Goal: Information Seeking & Learning: Learn about a topic

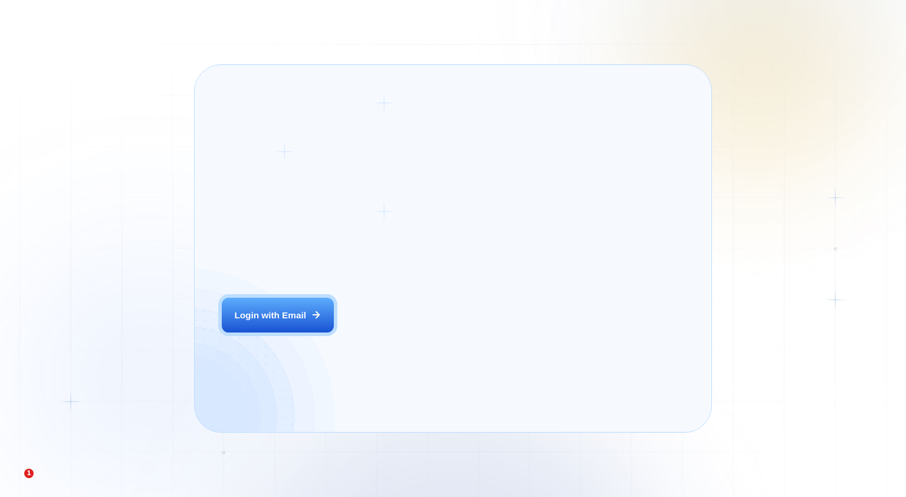
click at [433, 338] on div "The next generation of lead generation. Alejandro R. CEO Digital Agency Previou…" at bounding box center [563, 249] width 269 height 340
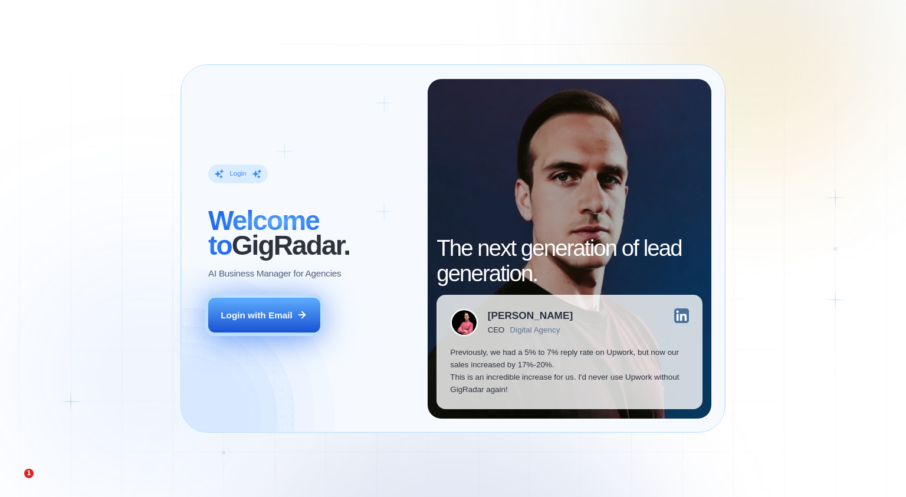
click at [287, 319] on div "Login with Email" at bounding box center [257, 315] width 72 height 12
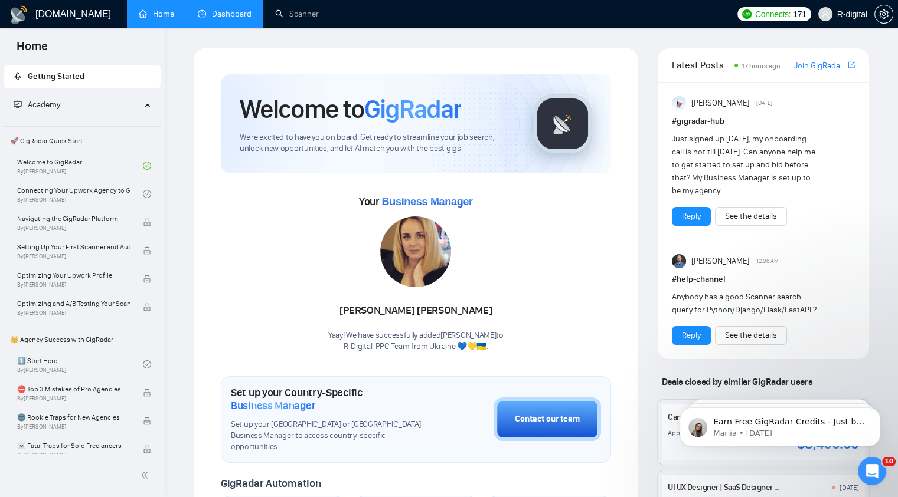
click at [224, 19] on link "Dashboard" at bounding box center [225, 14] width 54 height 10
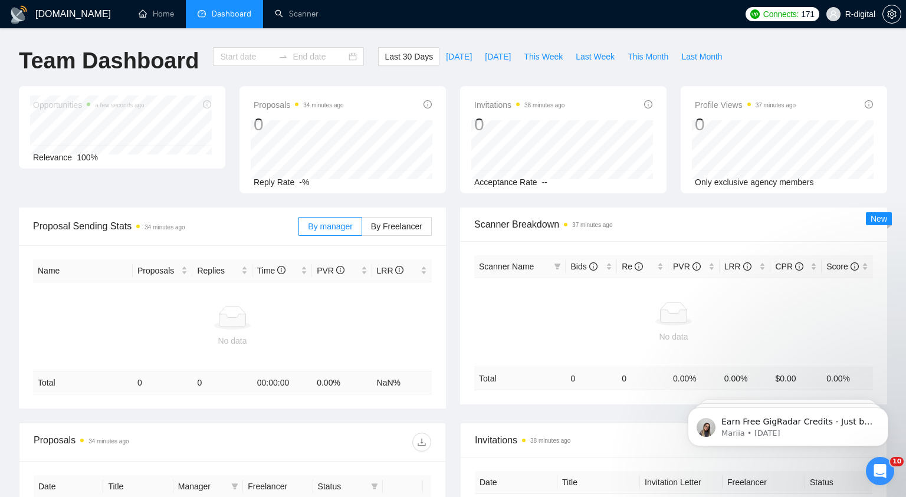
type input "[DATE]"
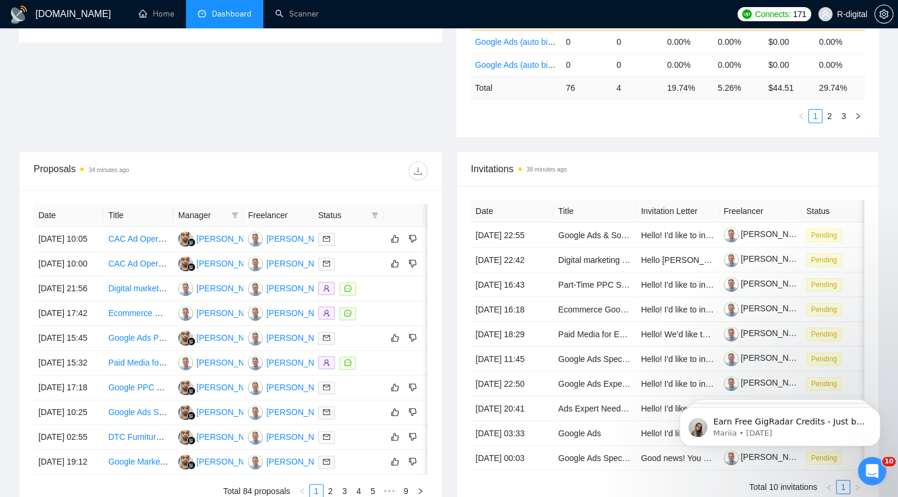
scroll to position [344, 0]
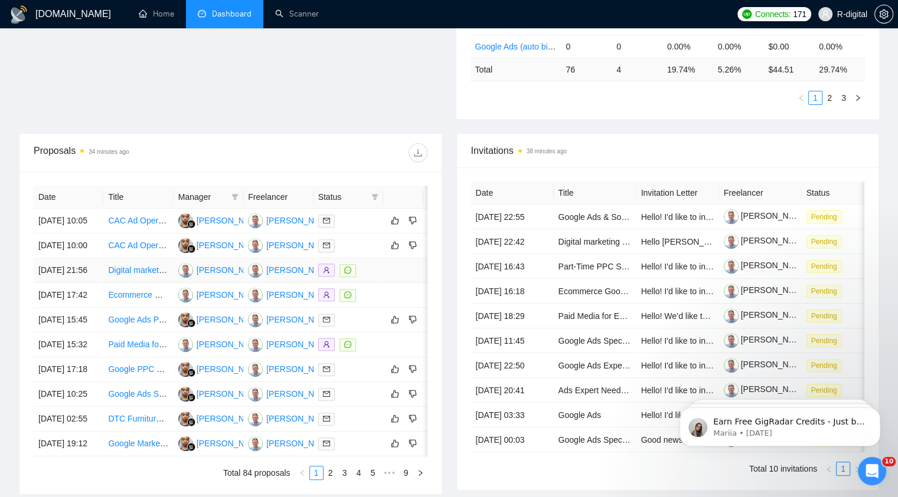
click at [139, 275] on link "Digital marketing specialist for travel agency" at bounding box center [188, 270] width 161 height 9
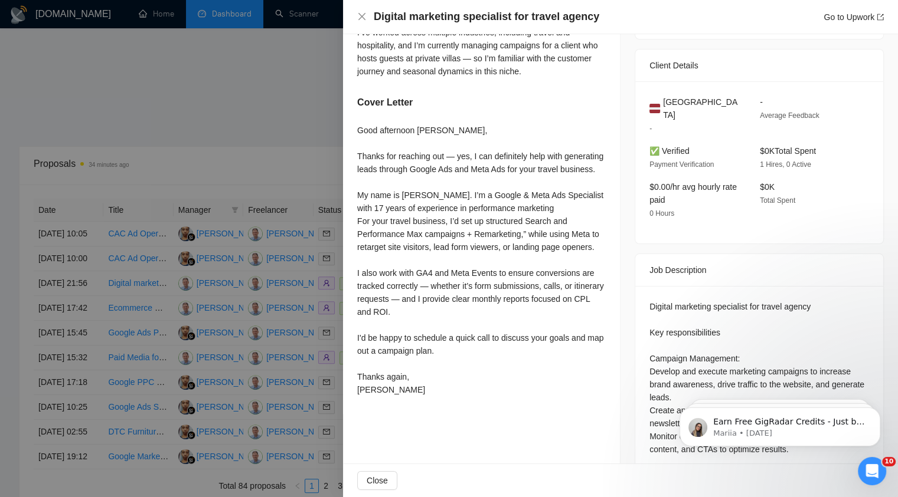
scroll to position [353, 0]
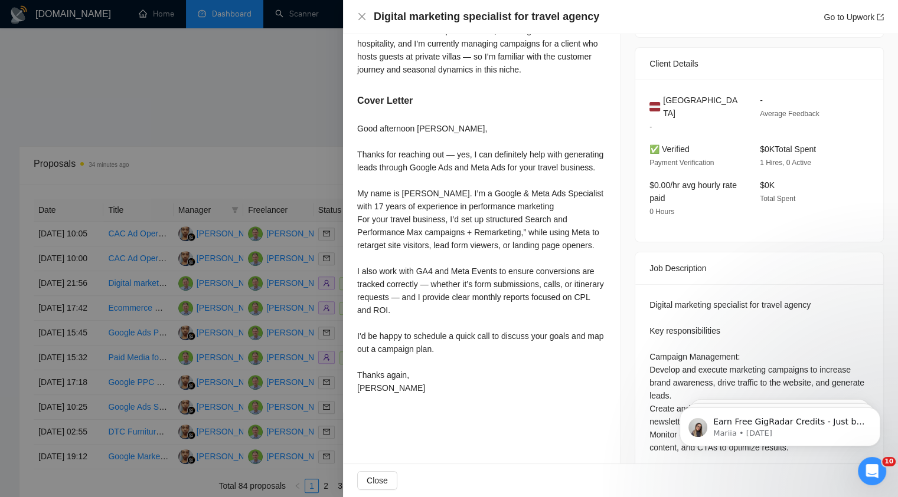
click at [321, 124] on div at bounding box center [449, 248] width 898 height 497
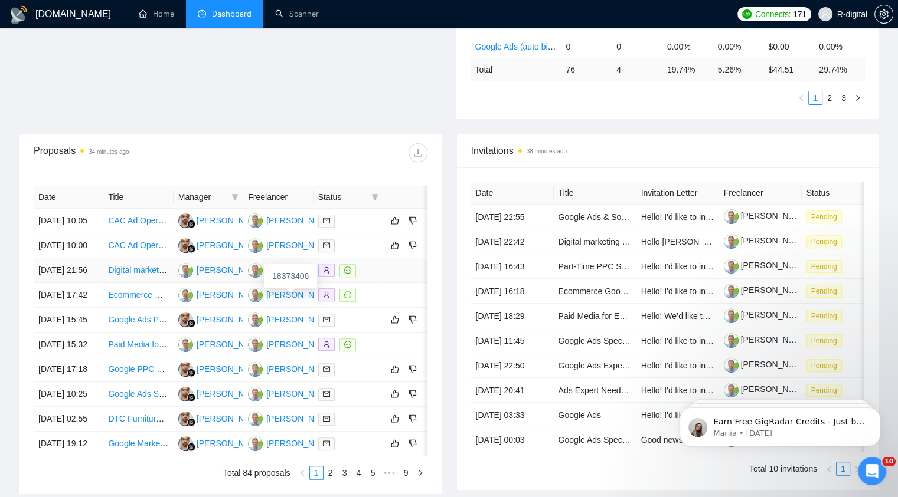
scroll to position [394, 0]
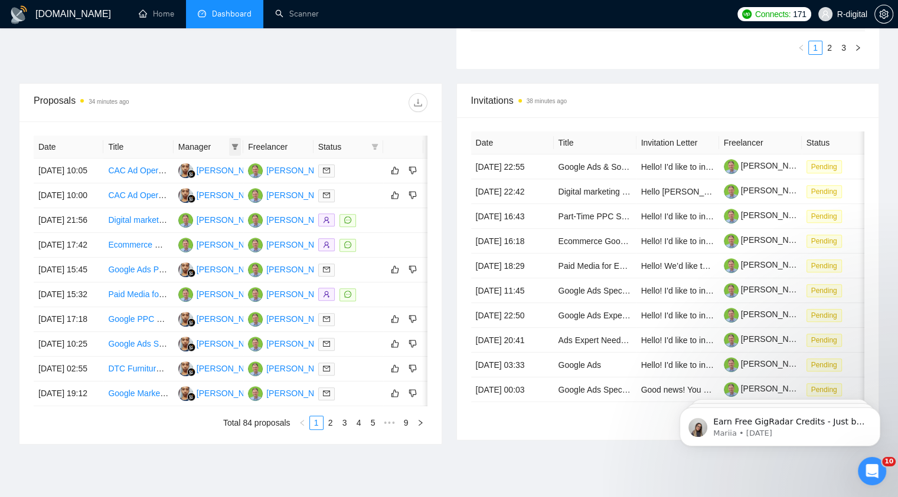
click at [233, 149] on icon "filter" at bounding box center [234, 146] width 7 height 7
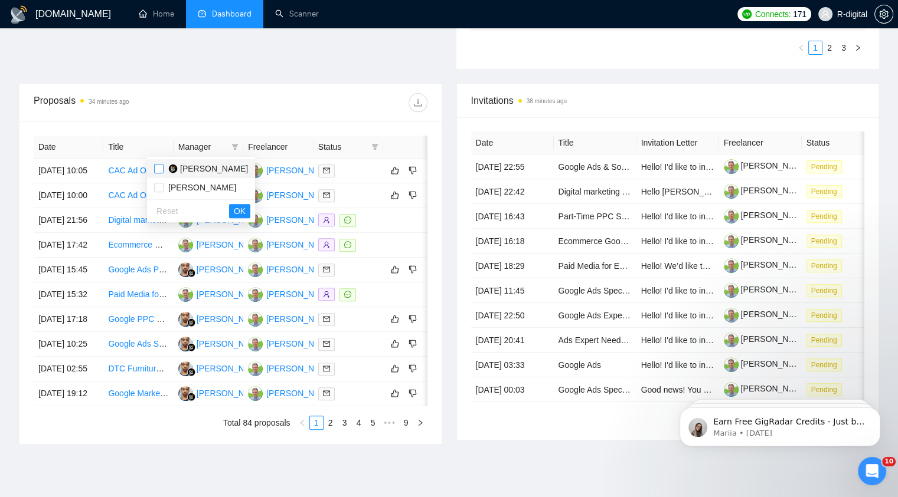
click at [158, 168] on input "checkbox" at bounding box center [158, 168] width 9 height 9
checkbox input "true"
click at [234, 208] on span "OK" at bounding box center [240, 211] width 12 height 13
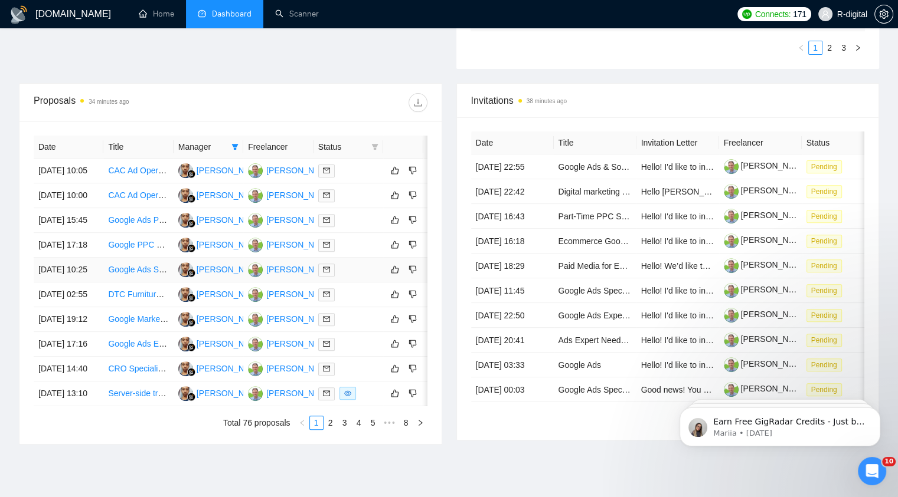
click at [133, 274] on link "Google Ads Specialist for Campaign Optimization and Scaling" at bounding box center [221, 269] width 226 height 9
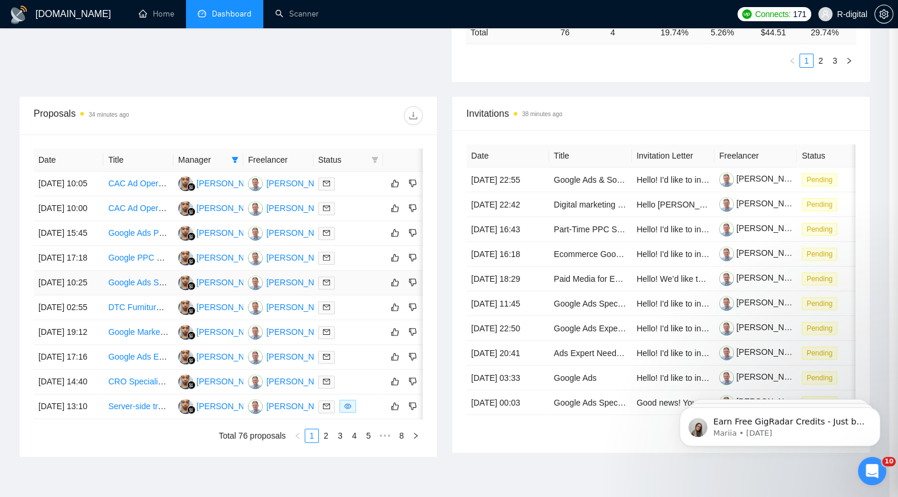
scroll to position [253, 0]
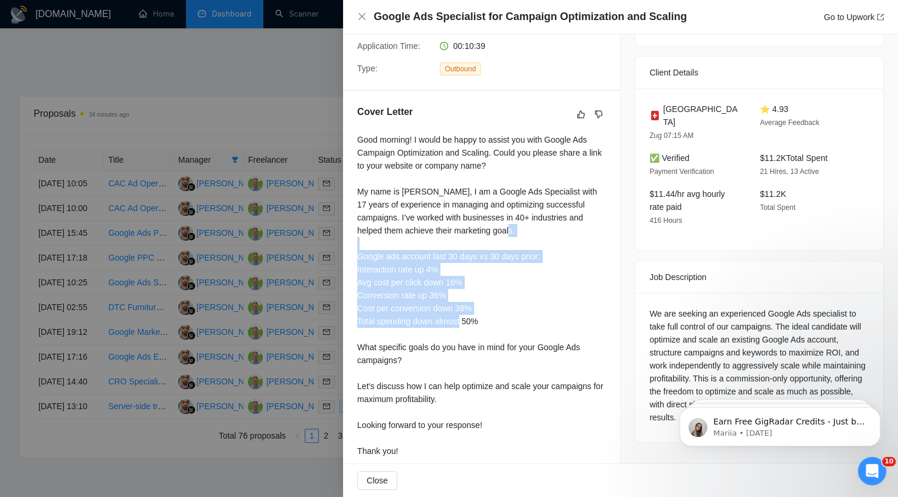
drag, startPoint x: 486, startPoint y: 312, endPoint x: 353, endPoint y: 240, distance: 151.5
click at [353, 241] on div "Cover Letter Good morning! I would be happy to assist you with Google Ads Campa…" at bounding box center [481, 284] width 277 height 386
copy div "Google ads account last 30 days vs 30 days prior: Interaction rate up 4% Avg co…"
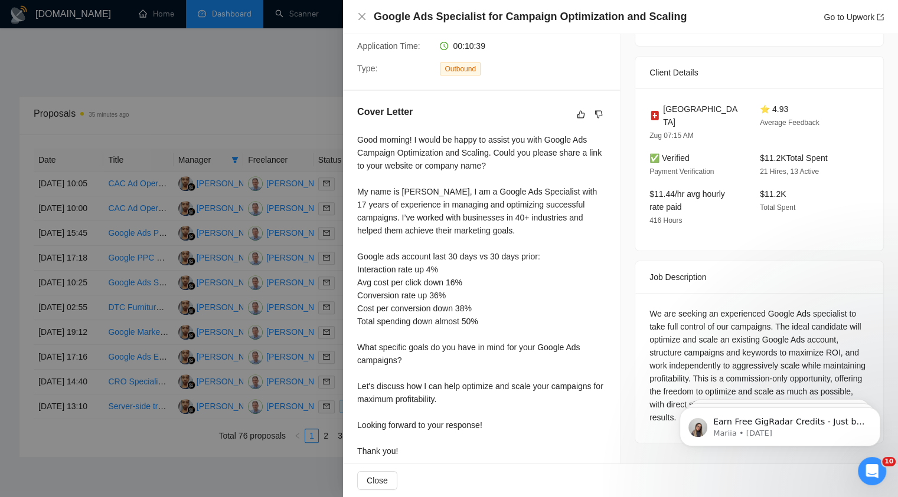
click at [261, 60] on div at bounding box center [449, 248] width 898 height 497
